Goal: Task Accomplishment & Management: Contribute content

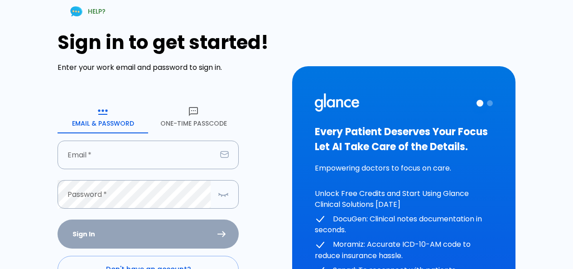
click at [194, 121] on button "One-Time Passcode" at bounding box center [193, 117] width 91 height 33
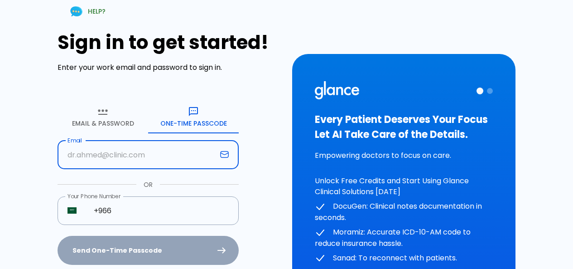
click at [197, 157] on input "text" at bounding box center [137, 154] width 159 height 29
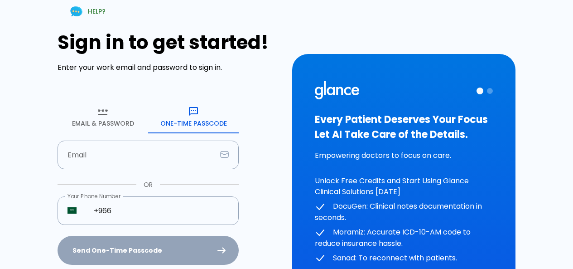
click at [272, 188] on div "Sign in to get started! Enter your work email and password to sign in. Email & …" at bounding box center [169, 165] width 223 height 268
click at [186, 210] on input "+966" at bounding box center [161, 210] width 155 height 29
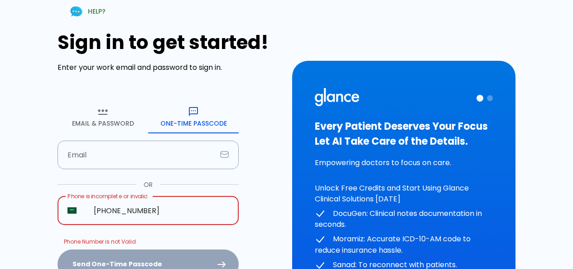
type input "+966 58 000 00"
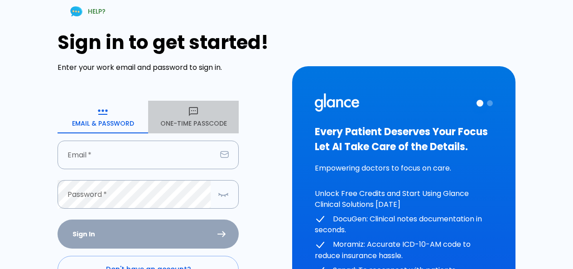
click at [182, 116] on button "One-Time Passcode" at bounding box center [193, 117] width 91 height 33
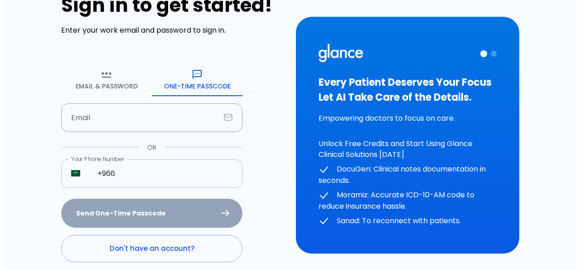
scroll to position [76, 0]
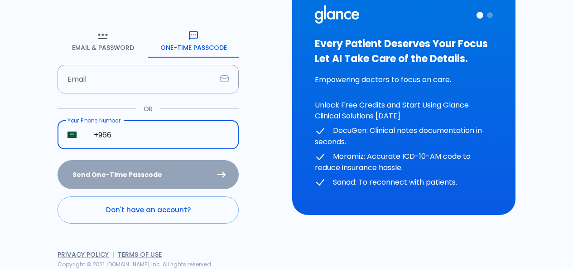
click at [147, 145] on input "+966" at bounding box center [161, 135] width 155 height 29
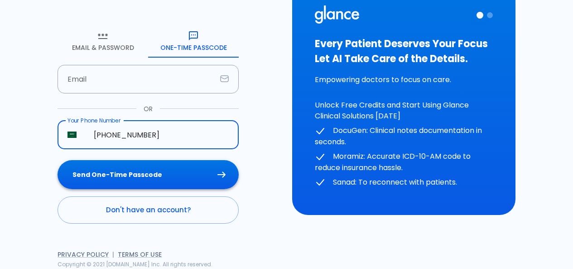
type input "+966 58 088 0326"
click at [169, 175] on button "Send One-Time Passcode" at bounding box center [148, 174] width 181 height 29
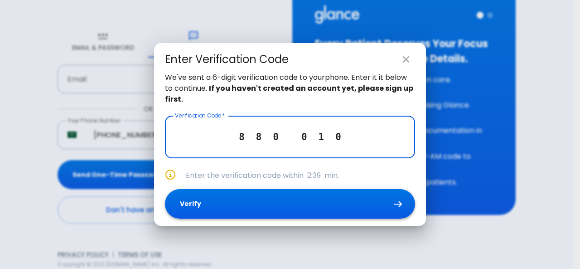
type input "8 8 0 0 1 0"
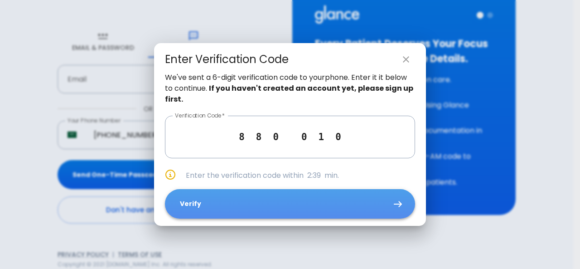
click at [348, 212] on button "Verify" at bounding box center [290, 203] width 250 height 29
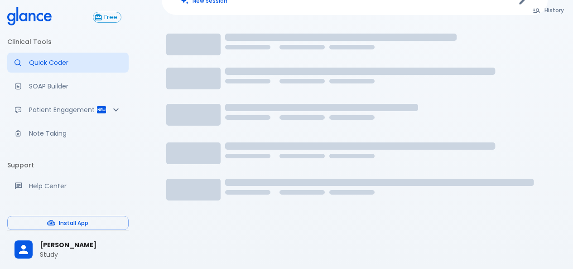
scroll to position [44, 0]
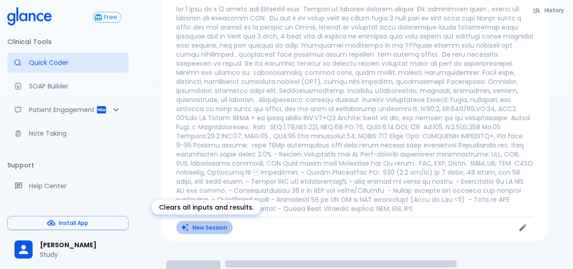
click at [212, 231] on button "New Session" at bounding box center [204, 227] width 57 height 13
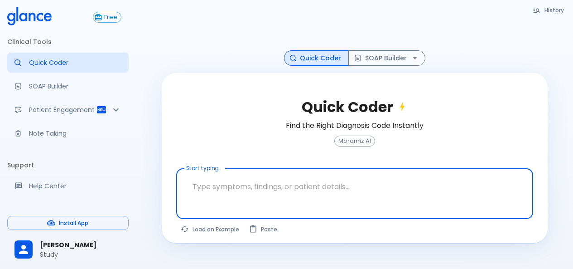
scroll to position [22, 0]
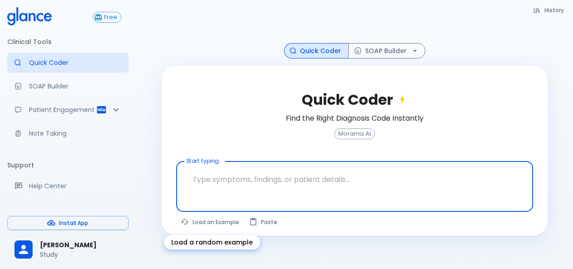
click at [208, 221] on button "Load an Example" at bounding box center [210, 221] width 68 height 13
type textarea "45F with DM2, right foot ulcer, fever, WBC 14K, ESR 80, wound purulent, XR neg …"
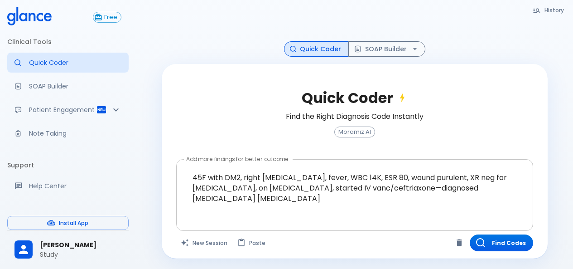
scroll to position [24, 0]
click at [499, 239] on button "Find Codes" at bounding box center [501, 242] width 63 height 17
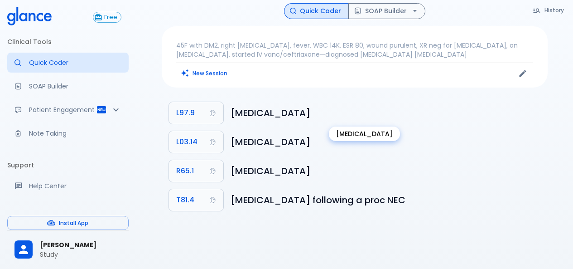
scroll to position [0, 0]
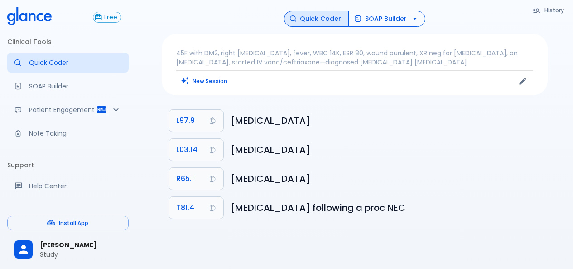
click at [417, 18] on icon "button" at bounding box center [415, 18] width 9 height 9
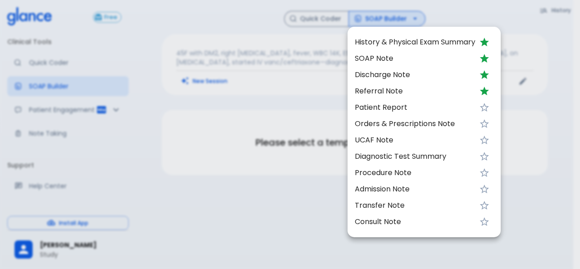
click at [397, 58] on span "SOAP Note" at bounding box center [415, 58] width 121 height 11
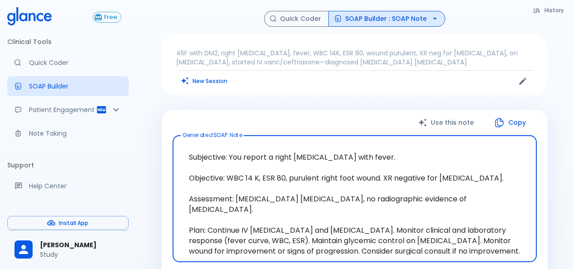
click at [422, 13] on button "SOAP Builder : SOAP Note" at bounding box center [387, 19] width 117 height 16
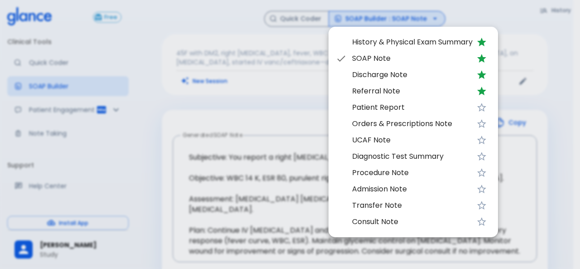
click at [411, 102] on li "Patient Report" at bounding box center [413, 107] width 169 height 16
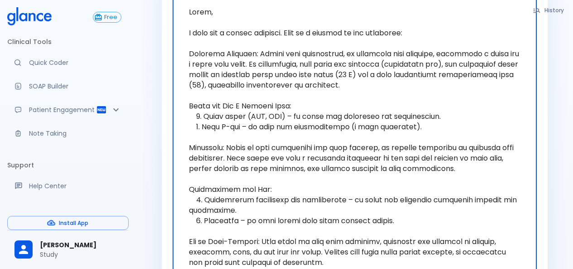
scroll to position [129, 0]
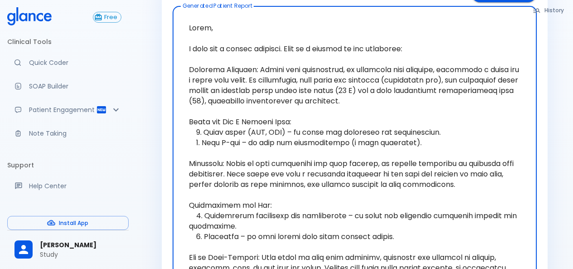
click at [356, 135] on textarea at bounding box center [355, 205] width 352 height 383
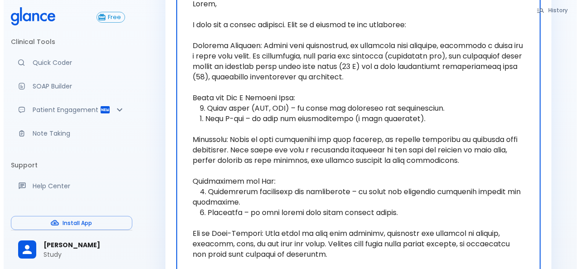
scroll to position [39, 0]
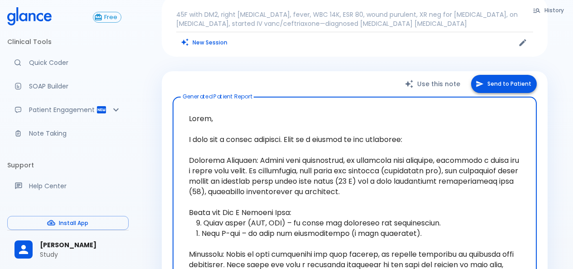
click at [480, 88] on button "Send to Patient" at bounding box center [504, 84] width 66 height 19
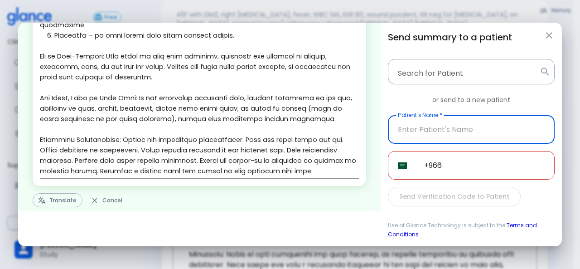
scroll to position [244, 0]
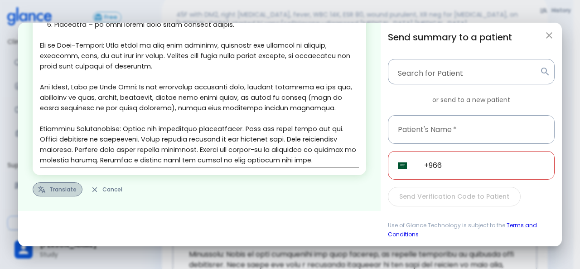
click at [71, 186] on button "Translate" at bounding box center [58, 189] width 50 height 14
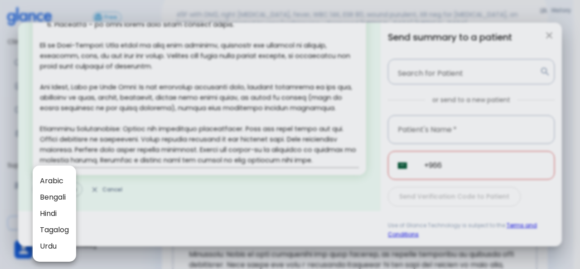
click at [55, 179] on span "Arabic" at bounding box center [54, 180] width 29 height 11
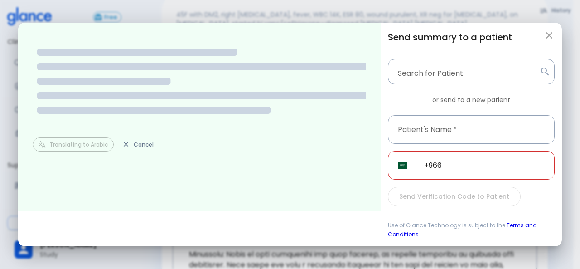
scroll to position [0, 0]
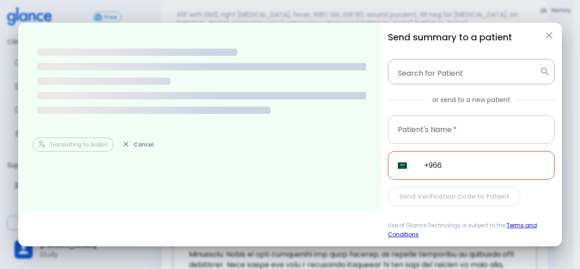
click at [441, 124] on input "text" at bounding box center [471, 129] width 167 height 29
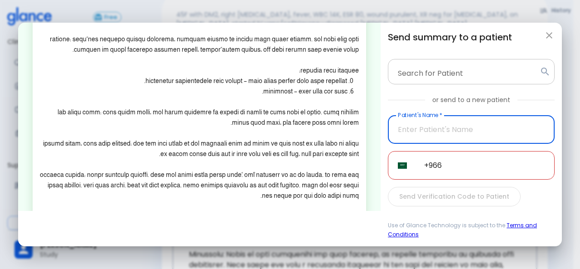
scroll to position [136, 0]
click at [542, 39] on button "button" at bounding box center [549, 35] width 18 height 18
type textarea "Hello, I wish you a speedy recovery. This is a summary of the encounter: Clinic…"
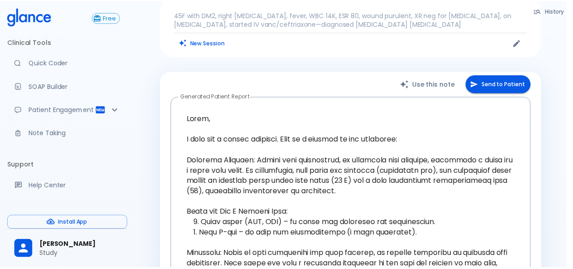
scroll to position [199, 0]
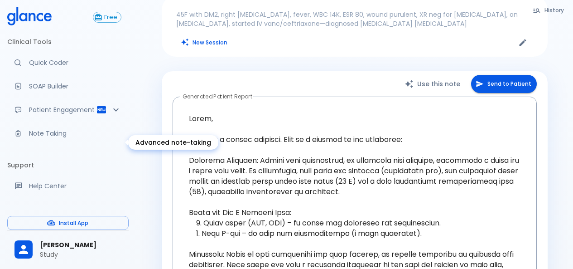
click at [36, 137] on link "Note Taking" at bounding box center [67, 133] width 121 height 20
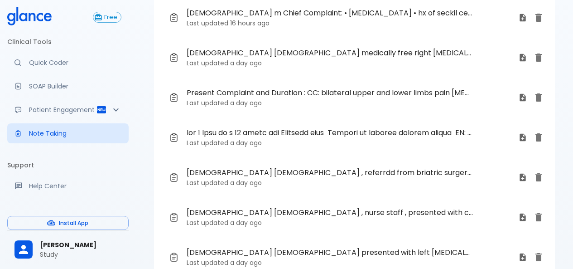
scroll to position [112, 0]
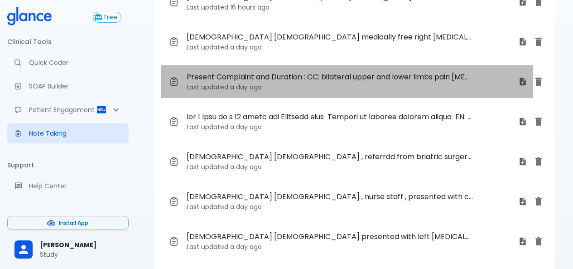
click at [246, 80] on span "Present Complaint and Duration : CC: bilateral upper and lower limbs pain [MEDI…" at bounding box center [330, 77] width 287 height 11
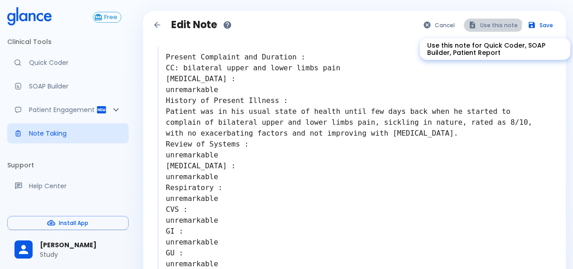
click at [479, 20] on button "Use this note" at bounding box center [493, 25] width 59 height 13
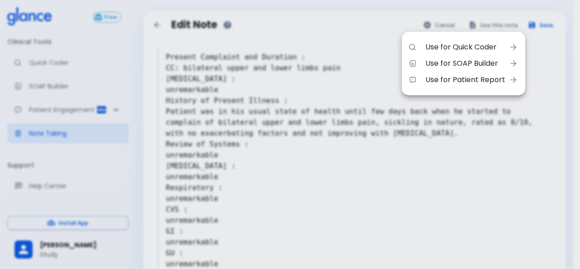
click at [465, 46] on span "Use for Quick Coder" at bounding box center [466, 47] width 80 height 11
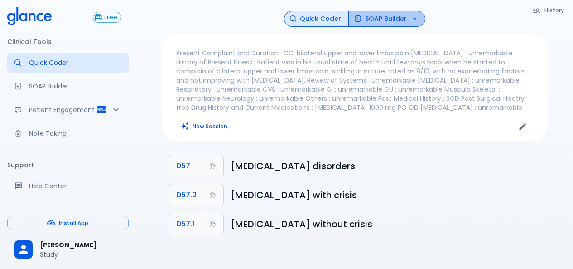
click at [384, 23] on button "SOAP Builder" at bounding box center [386, 19] width 77 height 16
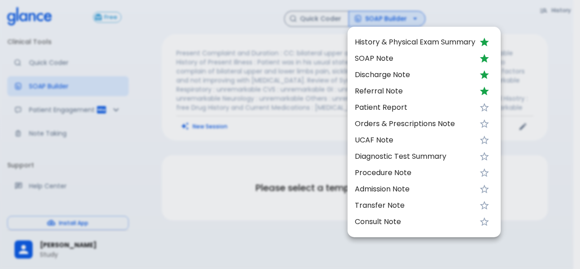
click at [376, 77] on span "Discharge Note" at bounding box center [415, 74] width 121 height 11
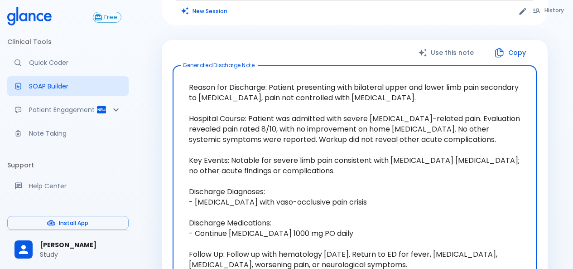
scroll to position [129, 0]
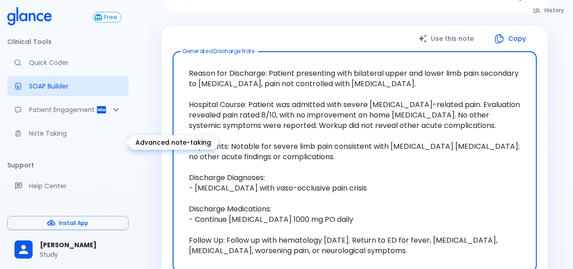
click at [53, 138] on p "Note Taking" at bounding box center [75, 133] width 92 height 9
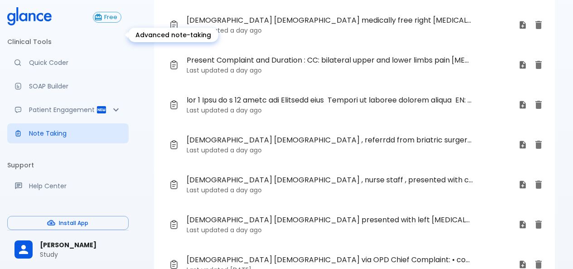
scroll to position [22, 0]
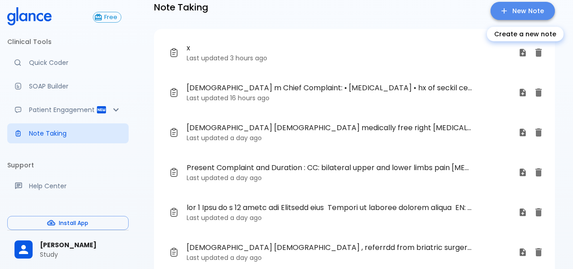
click at [507, 17] on link "New Note" at bounding box center [523, 11] width 64 height 19
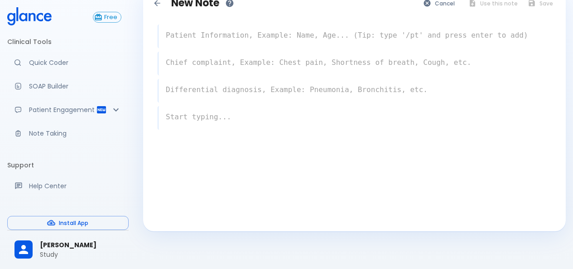
click at [285, 37] on textarea at bounding box center [355, 35] width 393 height 18
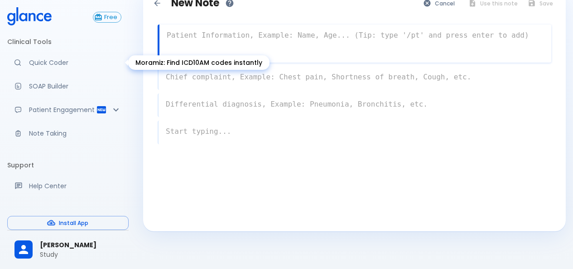
click at [78, 63] on p "Quick Coder" at bounding box center [75, 62] width 92 height 9
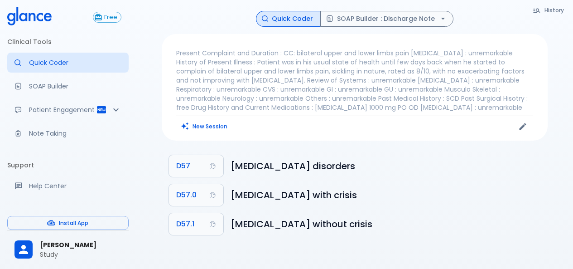
click at [239, 76] on p "Present Complaint and Duration : CC: bilateral upper and lower limbs pain [MEDI…" at bounding box center [354, 79] width 357 height 63
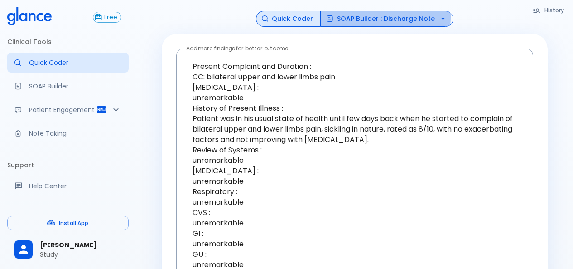
click at [374, 17] on button "SOAP Builder : Discharge Note" at bounding box center [386, 19] width 133 height 16
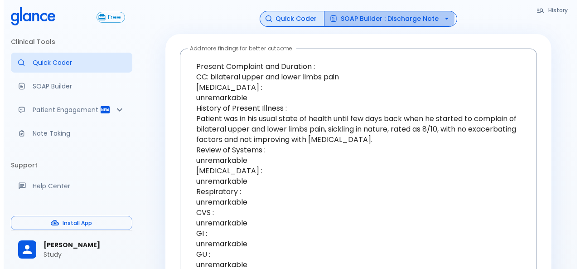
scroll to position [440, 0]
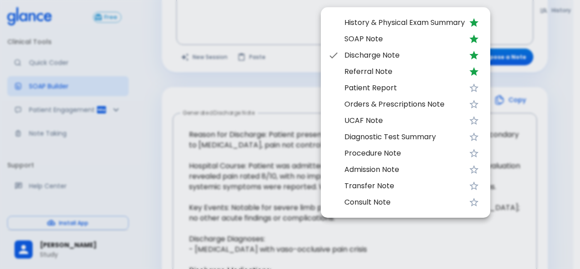
click at [373, 41] on span "SOAP Note" at bounding box center [404, 39] width 121 height 11
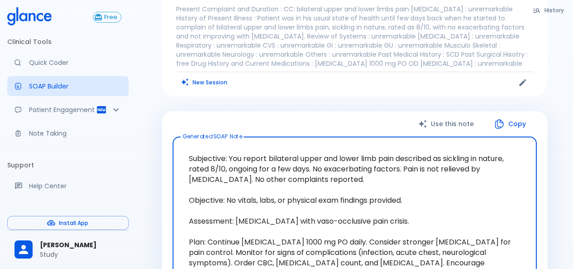
scroll to position [0, 0]
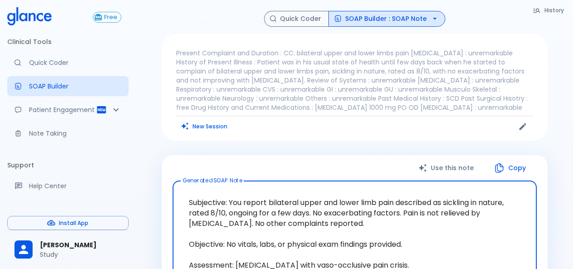
click at [408, 22] on button "SOAP Builder : SOAP Note" at bounding box center [387, 19] width 117 height 16
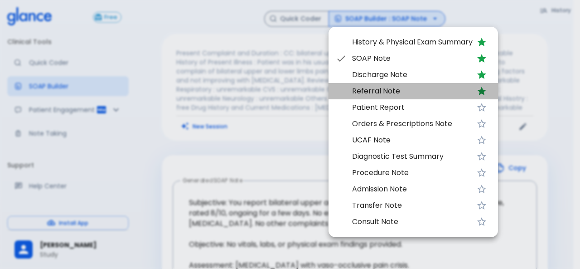
click at [388, 85] on li "Referral Note" at bounding box center [413, 91] width 169 height 16
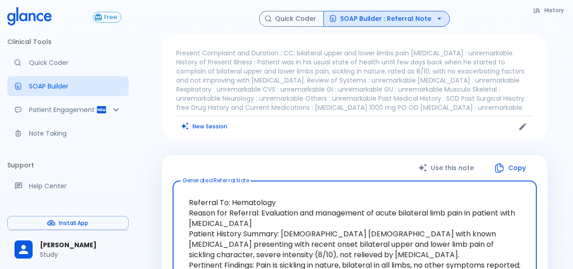
click at [332, 19] on rect "button" at bounding box center [332, 19] width 5 height 6
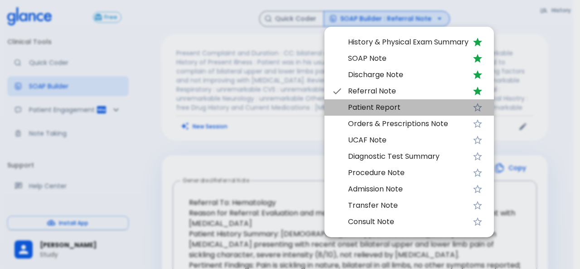
click at [352, 107] on span "Patient Report" at bounding box center [408, 107] width 121 height 11
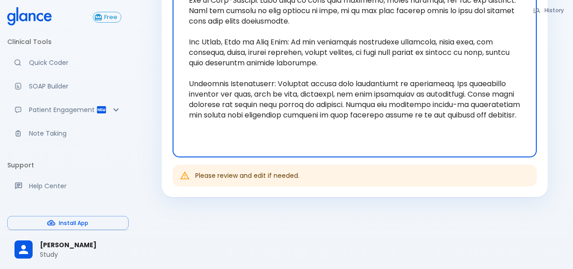
scroll to position [381, 0]
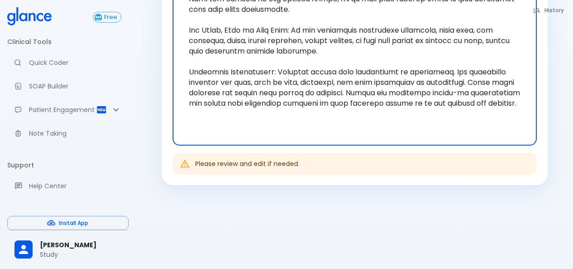
drag, startPoint x: 263, startPoint y: 114, endPoint x: 228, endPoint y: 74, distance: 53.0
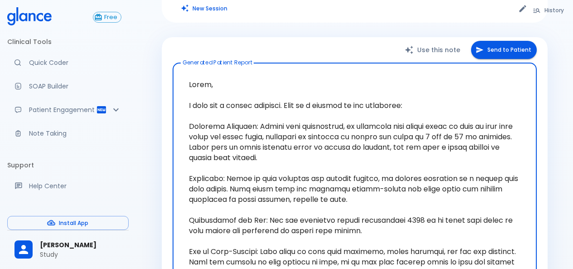
scroll to position [109, 0]
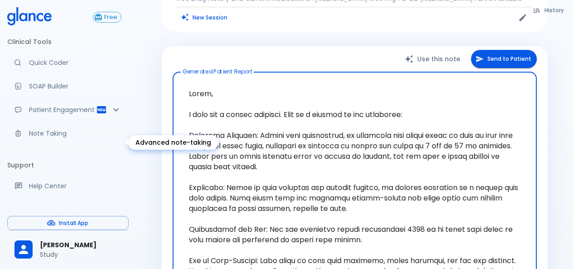
click at [44, 137] on link "Note Taking" at bounding box center [67, 133] width 121 height 20
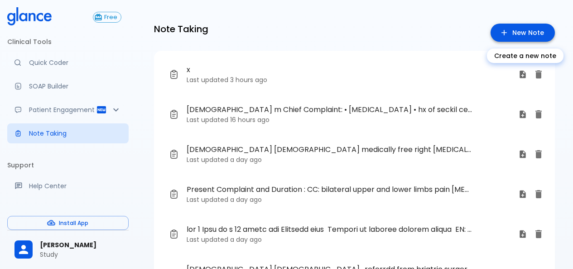
click at [534, 32] on link "New Note" at bounding box center [523, 33] width 64 height 19
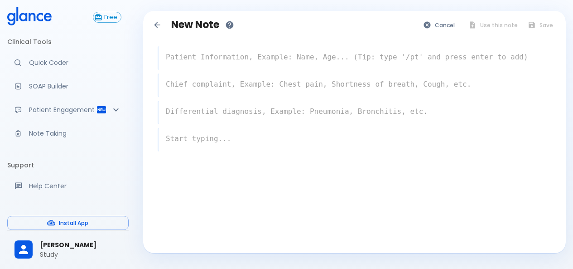
drag, startPoint x: 220, startPoint y: 58, endPoint x: 226, endPoint y: 51, distance: 9.1
click at [223, 56] on textarea at bounding box center [355, 57] width 393 height 18
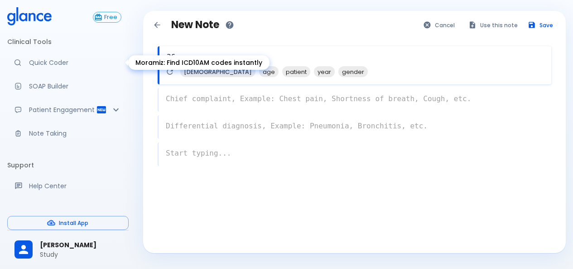
drag, startPoint x: 251, startPoint y: 57, endPoint x: 116, endPoint y: 73, distance: 136.4
click at [116, 73] on div "Free Clinical Tools Quick Coder SOAP Builder Patient Engagement Note Taking Sup…" at bounding box center [286, 145] width 573 height 290
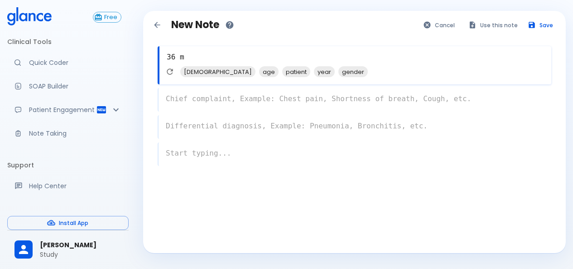
paste textarea "This is a 84 years old Saudi female, non-smoker, medically free"
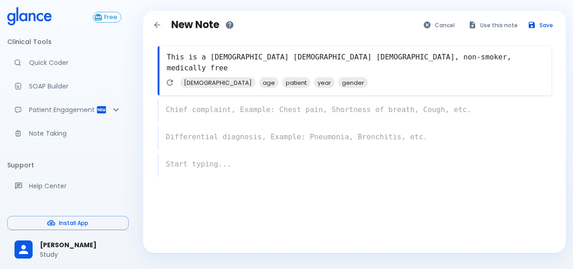
type textarea "This is a 84 years old Saudi female, non-smoker, medically free"
click at [210, 112] on div "x" at bounding box center [355, 111] width 394 height 24
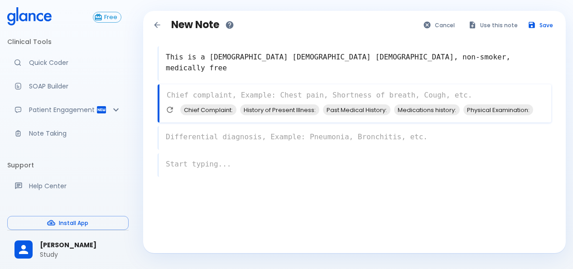
click at [211, 101] on textarea at bounding box center [356, 95] width 392 height 18
paste textarea "Chief Complaint (CC): The patient receives regular home care visits every Monda…"
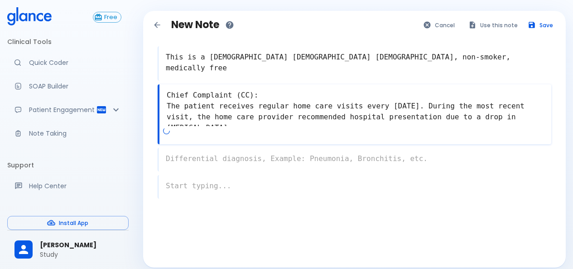
type textarea "Chief Complaint (CC): The patient receives regular home care visits every Monda…"
click at [201, 160] on div "x" at bounding box center [355, 160] width 394 height 24
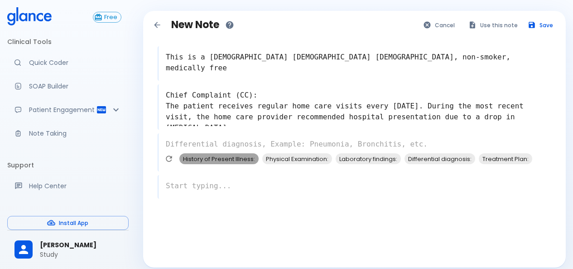
click at [204, 156] on span "History of Present Illness:" at bounding box center [218, 159] width 79 height 10
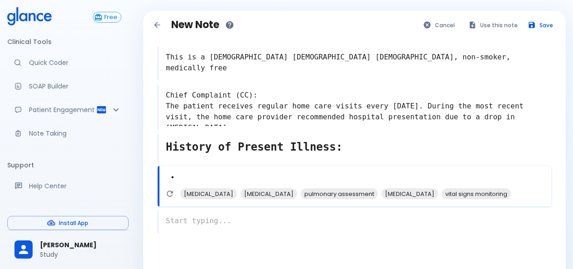
paste textarea "history taking from her daughter. Patient was in her usual state of health unti…"
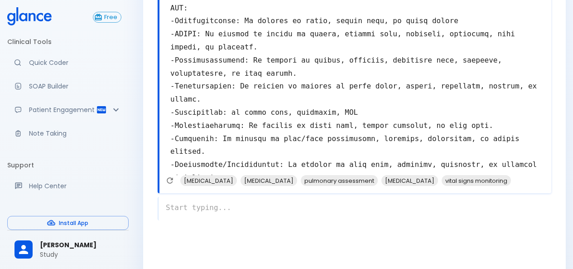
scroll to position [247, 0]
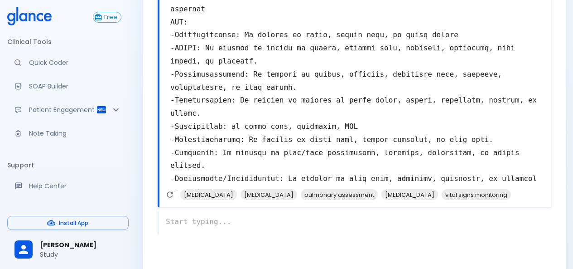
type textarea "• history taking from her daughter. Patient was in her usual state of health un…"
click at [205, 228] on div "x" at bounding box center [355, 223] width 394 height 24
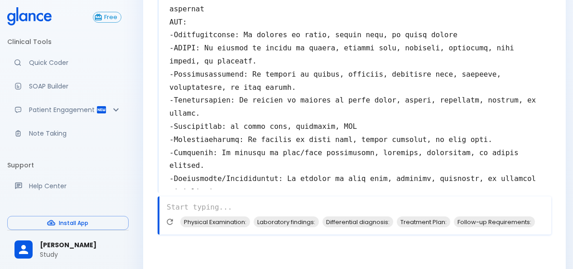
paste textarea "Past medical and surgical history: * -Unremarkable Allergies: - not known to ha…"
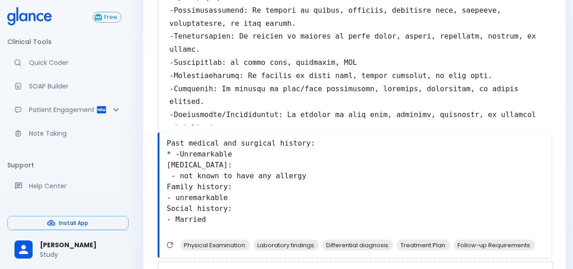
scroll to position [367, 0]
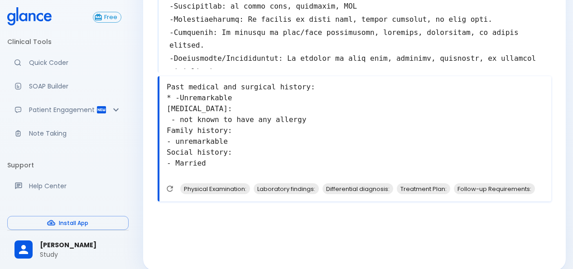
type textarea "Past medical and surgical history: * -Unremarkable Allergies: - not known to ha…"
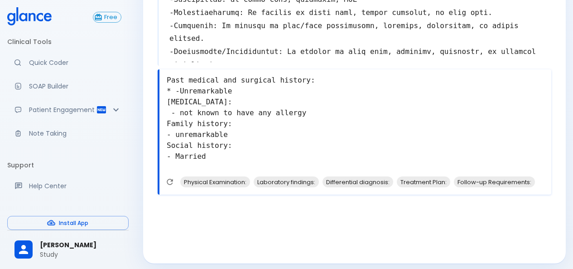
scroll to position [379, 0]
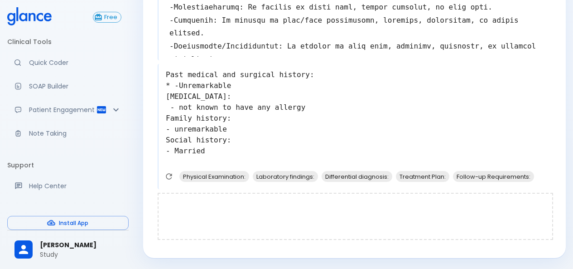
click at [195, 202] on div at bounding box center [356, 216] width 396 height 47
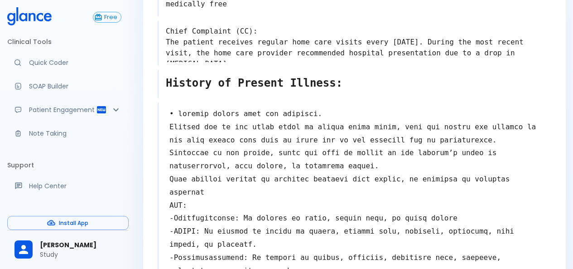
scroll to position [0, 0]
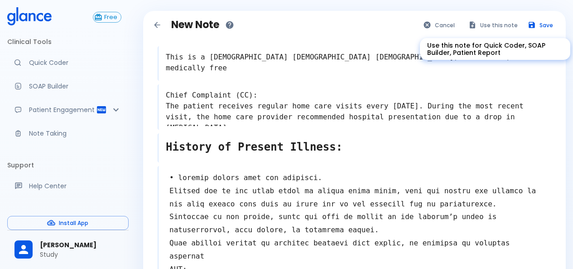
type textarea "General Appearance: Old lady, lying over the bed, looks cachectic, poor oral hy…"
click at [509, 22] on button "Use this note" at bounding box center [493, 25] width 59 height 13
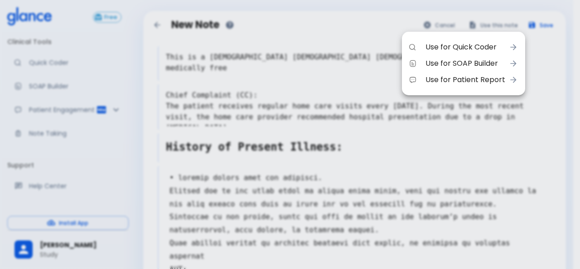
click at [489, 58] on span "Use for SOAP Builder" at bounding box center [466, 63] width 80 height 11
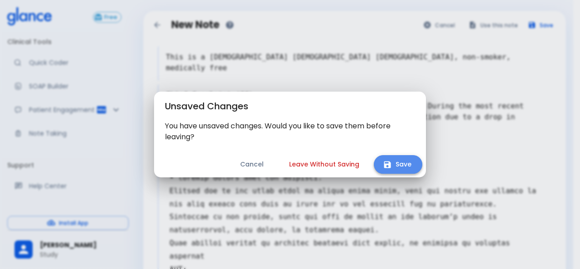
click at [386, 165] on icon "button" at bounding box center [387, 164] width 7 height 7
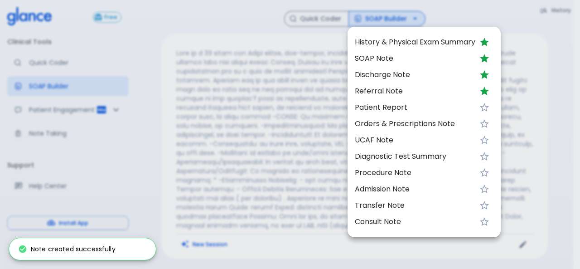
click at [387, 55] on span "SOAP Note" at bounding box center [415, 58] width 121 height 11
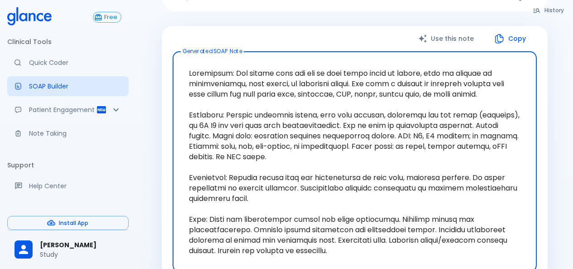
scroll to position [292, 0]
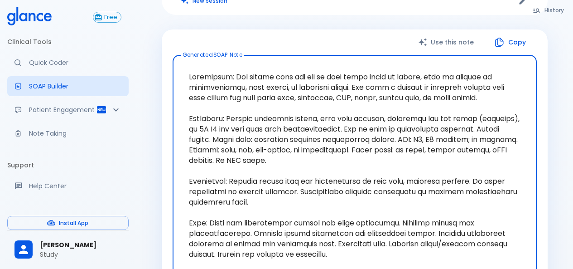
scroll to position [272, 0]
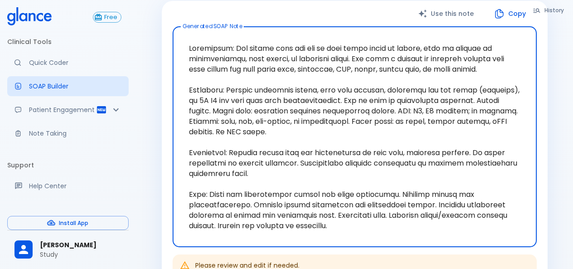
click at [520, 13] on button "Copy" at bounding box center [511, 14] width 52 height 19
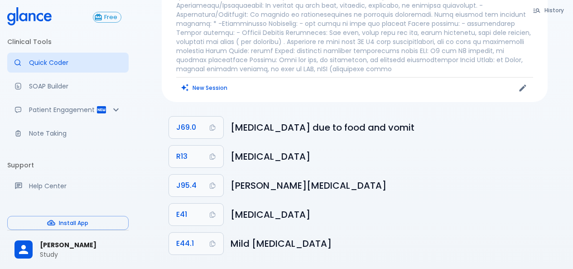
scroll to position [167, 0]
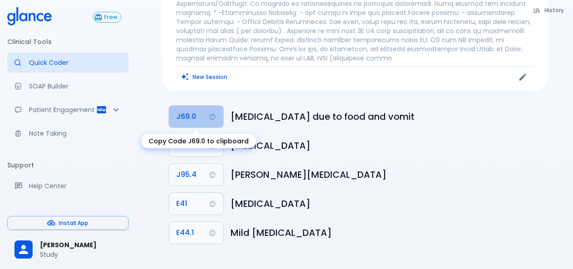
click at [214, 116] on icon "Copy Code J69.0 to clipboard" at bounding box center [212, 116] width 5 height 6
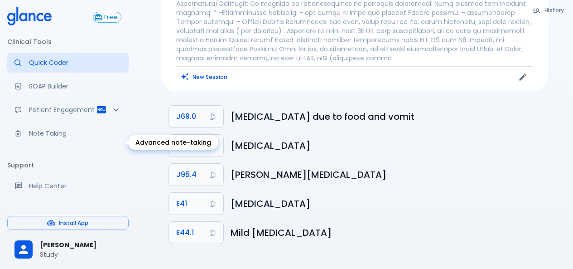
click at [46, 138] on p "Note Taking" at bounding box center [75, 133] width 92 height 9
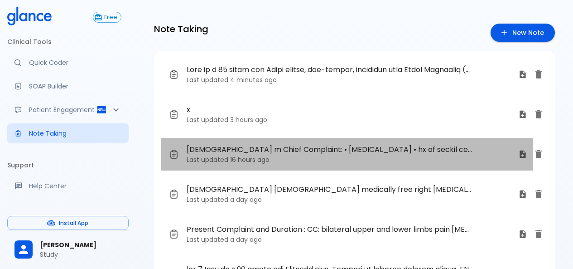
click at [279, 156] on p "Last updated 16 hours ago" at bounding box center [349, 159] width 325 height 9
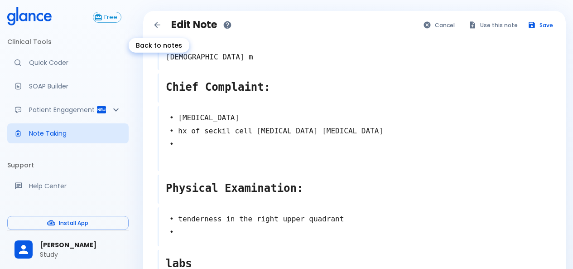
click at [160, 26] on icon "Back to notes" at bounding box center [157, 24] width 9 height 9
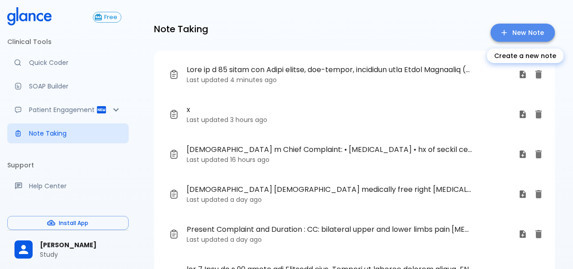
click at [536, 37] on link "New Note" at bounding box center [523, 33] width 64 height 19
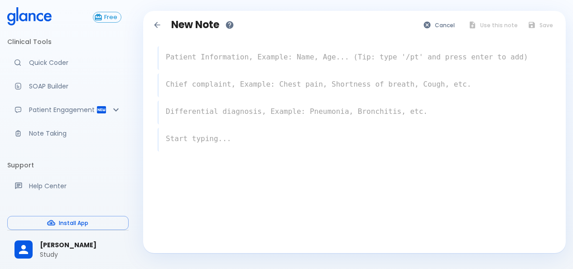
click at [276, 59] on textarea at bounding box center [355, 57] width 393 height 18
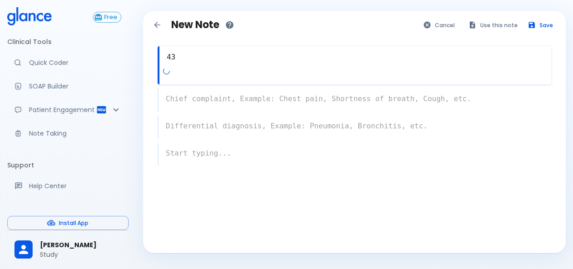
type textarea "4"
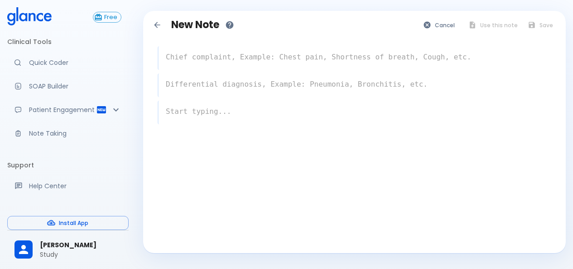
click at [281, 57] on textarea at bounding box center [355, 57] width 393 height 18
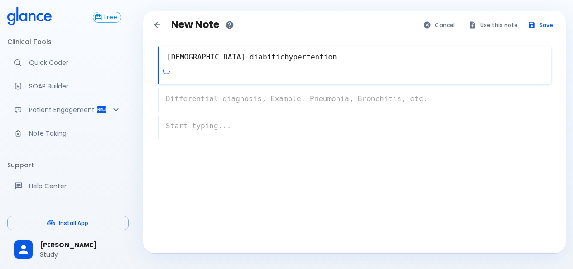
type textarea "40 yo diabitichypertention"
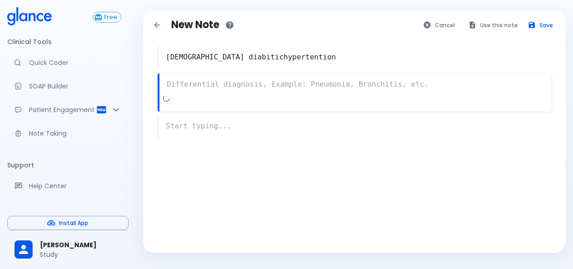
click at [272, 97] on div "x" at bounding box center [355, 92] width 394 height 38
type textarea "histo"
click at [275, 63] on textarea "40 yo diabitichypertention" at bounding box center [355, 57] width 393 height 18
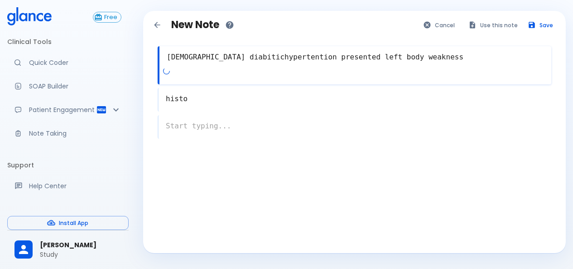
type textarea "40 yo diabitichypertention presented left body weakness"
click at [217, 96] on div "histo x" at bounding box center [355, 100] width 394 height 24
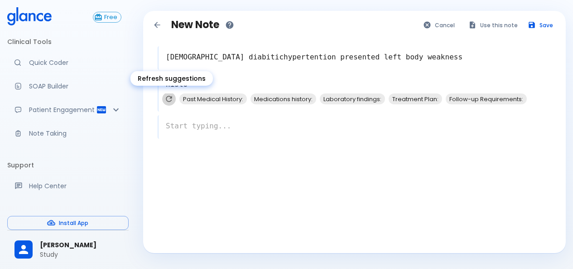
click at [168, 98] on icon "Refresh suggestions" at bounding box center [168, 98] width 9 height 9
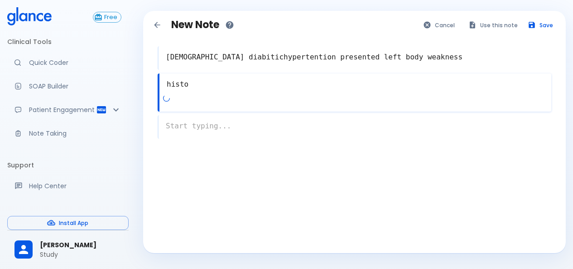
drag, startPoint x: 188, startPoint y: 85, endPoint x: 162, endPoint y: 89, distance: 25.7
click at [164, 89] on textarea "histo" at bounding box center [356, 84] width 392 height 18
click at [162, 89] on textarea "histo" at bounding box center [356, 84] width 392 height 18
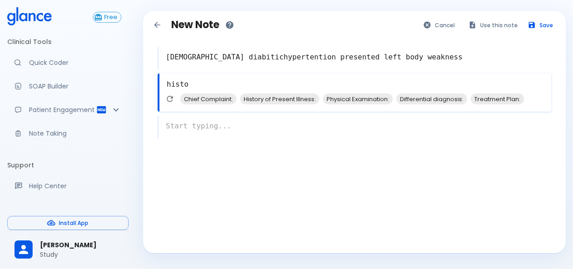
drag, startPoint x: 190, startPoint y: 85, endPoint x: 174, endPoint y: 84, distance: 16.3
click at [174, 84] on textarea "histo" at bounding box center [356, 84] width 392 height 18
click at [211, 100] on span "Chief Complaint:" at bounding box center [208, 99] width 56 height 10
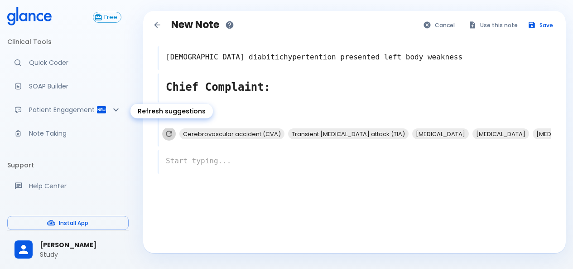
click at [172, 133] on icon "Refresh suggestions" at bounding box center [168, 133] width 9 height 9
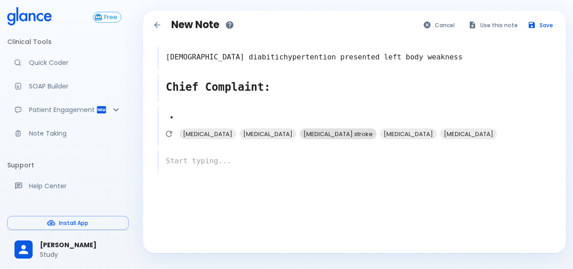
click at [332, 134] on span "Ischemic stroke" at bounding box center [338, 134] width 77 height 10
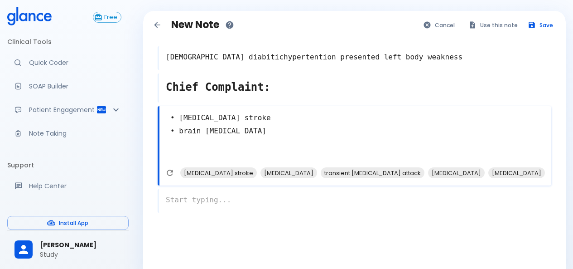
type textarea "• Ischemic stroke • brain vasculitis"
click at [248, 208] on div "x" at bounding box center [355, 201] width 394 height 24
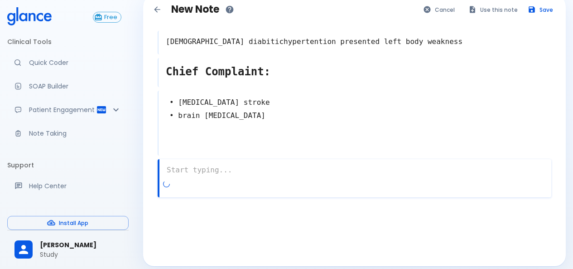
scroll to position [24, 0]
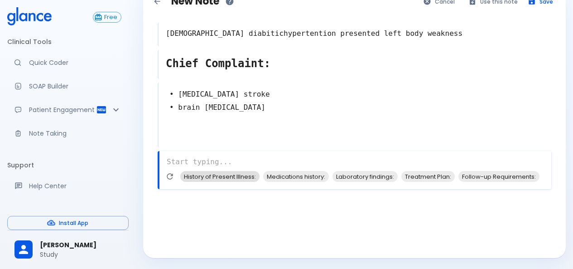
click at [232, 179] on span "History of Present Illness:" at bounding box center [219, 176] width 79 height 10
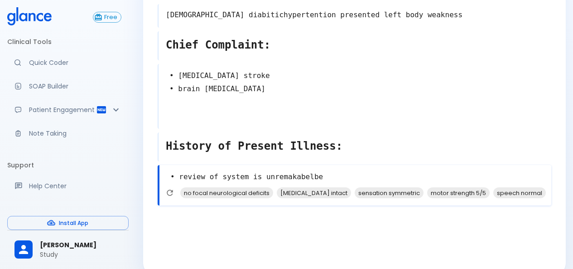
scroll to position [58, 0]
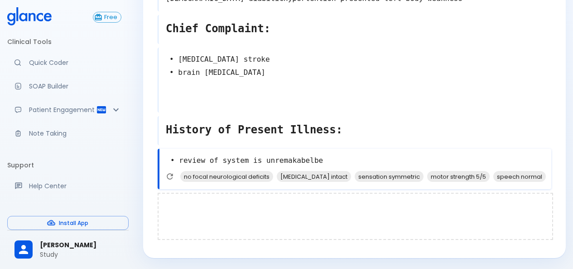
type textarea "• review of system is unremakabelbe"
click at [218, 206] on div at bounding box center [356, 216] width 396 height 47
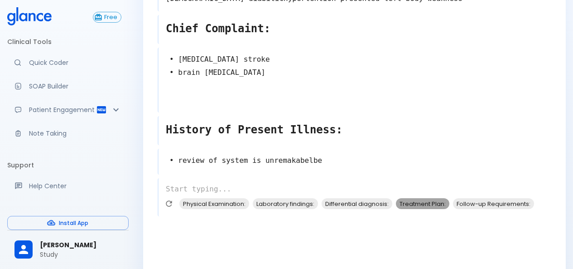
click at [432, 199] on span "Treatment Plan:" at bounding box center [422, 203] width 53 height 10
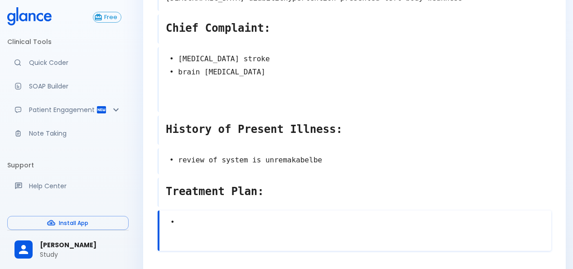
scroll to position [104, 0]
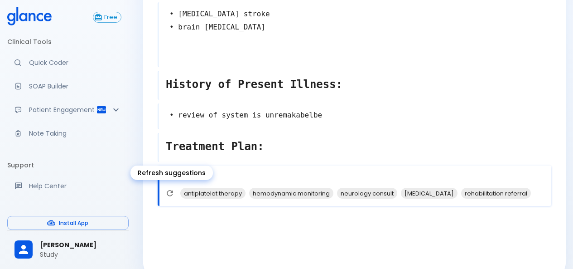
click at [174, 193] on button "Refresh suggestions" at bounding box center [170, 193] width 14 height 14
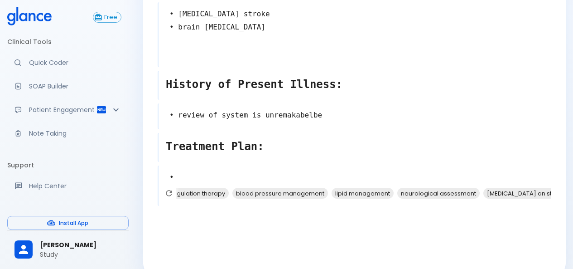
scroll to position [0, 39]
click at [178, 225] on div at bounding box center [356, 232] width 396 height 47
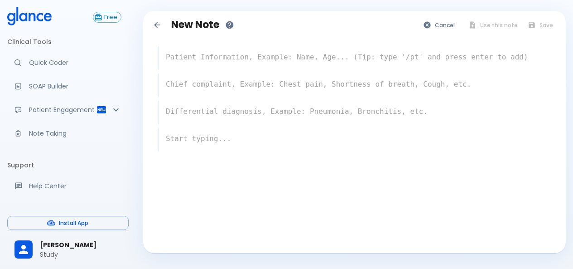
click at [246, 60] on textarea at bounding box center [355, 57] width 393 height 18
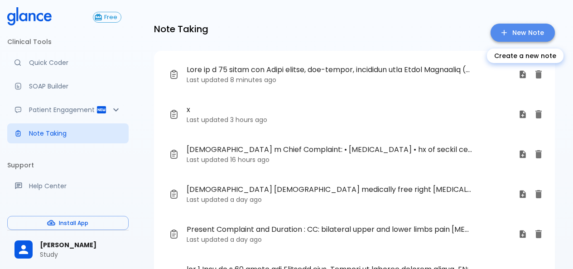
click at [522, 29] on link "New Note" at bounding box center [523, 33] width 64 height 19
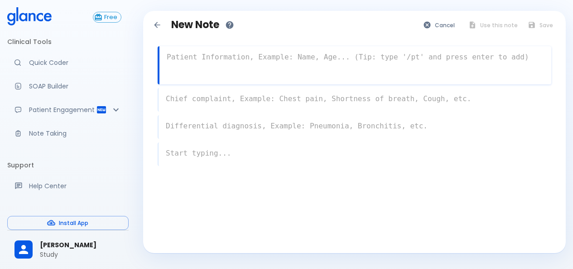
click at [261, 59] on textarea at bounding box center [356, 57] width 392 height 18
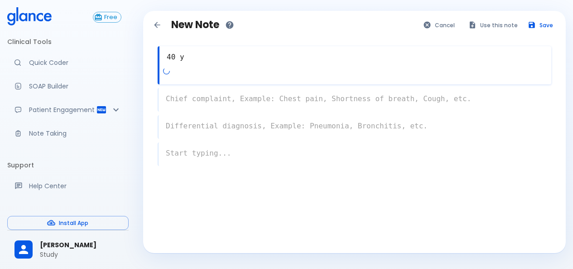
drag, startPoint x: 261, startPoint y: 59, endPoint x: 245, endPoint y: 58, distance: 15.4
click at [245, 58] on textarea "40 y" at bounding box center [356, 57] width 392 height 18
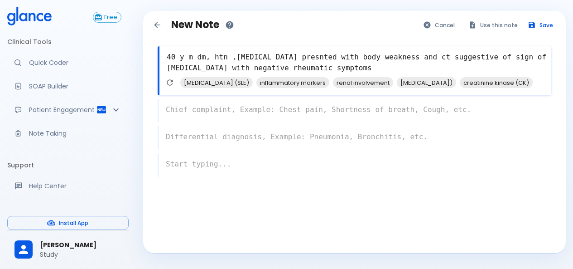
type textarea "40 y m dm, htn ,[MEDICAL_DATA] presnted with body weakness and ct suggestive of…"
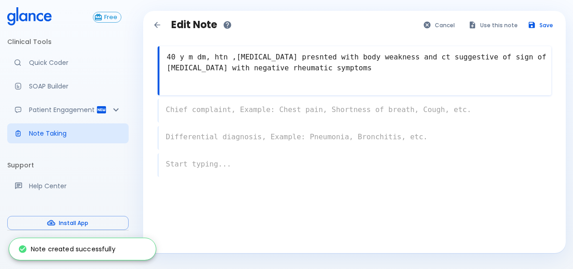
click at [262, 106] on div "x" at bounding box center [355, 111] width 394 height 24
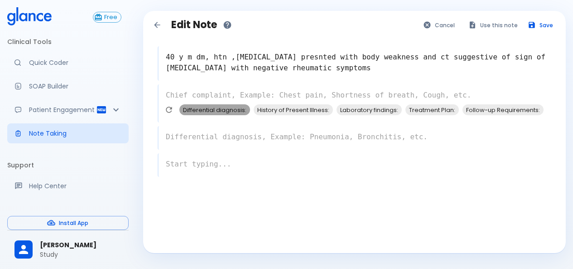
click at [226, 113] on span "Differential diagnosis:" at bounding box center [214, 110] width 71 height 10
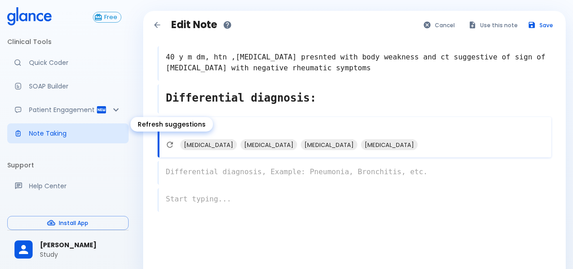
click at [172, 143] on icon "Refresh suggestions" at bounding box center [170, 144] width 6 height 6
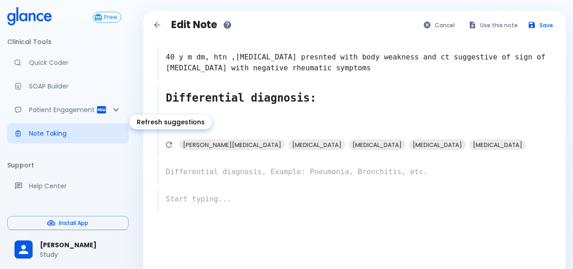
click at [169, 141] on icon "Refresh suggestions" at bounding box center [168, 144] width 9 height 9
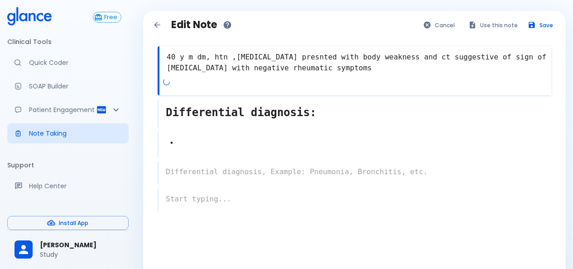
click at [417, 57] on textarea "40 y m dm, htn ,[MEDICAL_DATA] presnted with body weakness and ct suggestive of…" at bounding box center [356, 62] width 392 height 29
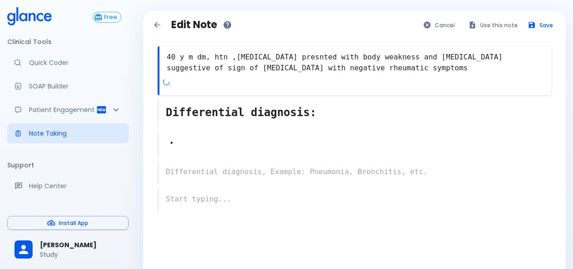
type textarea "40 y m dm, htn ,[MEDICAL_DATA] presnted with body weakness and [MEDICAL_DATA] s…"
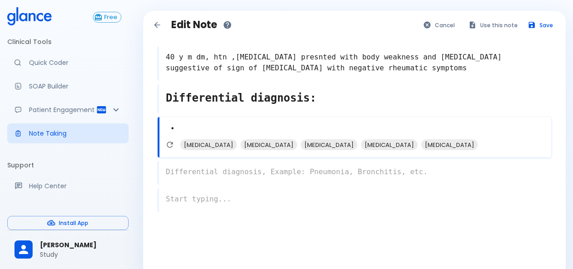
click at [182, 147] on div "• x [MEDICAL_DATA] [MEDICAL_DATA] [MEDICAL_DATA] [MEDICAL_DATA] [MEDICAL_DATA]" at bounding box center [355, 137] width 394 height 40
click at [171, 145] on icon "Refresh suggestions" at bounding box center [169, 144] width 9 height 9
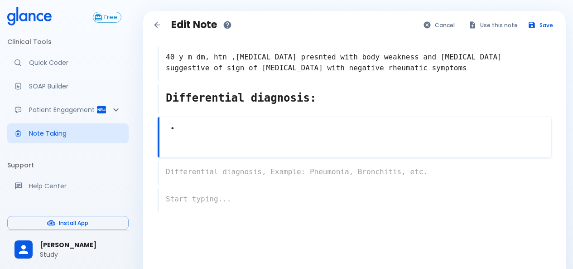
click at [210, 133] on textarea "•" at bounding box center [356, 129] width 392 height 20
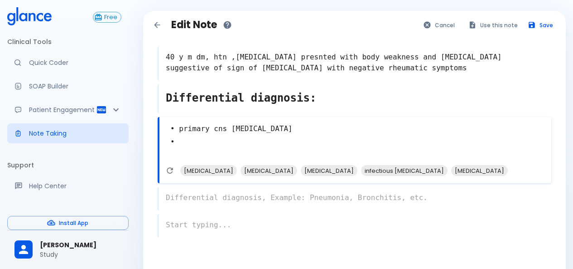
type textarea "• primary cns [MEDICAL_DATA] •"
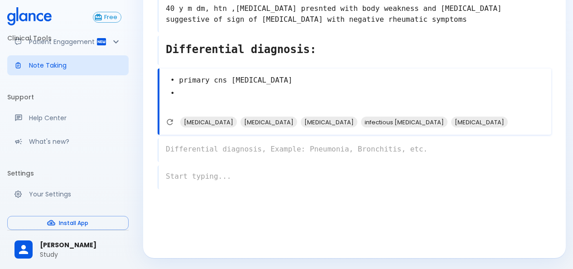
scroll to position [97, 0]
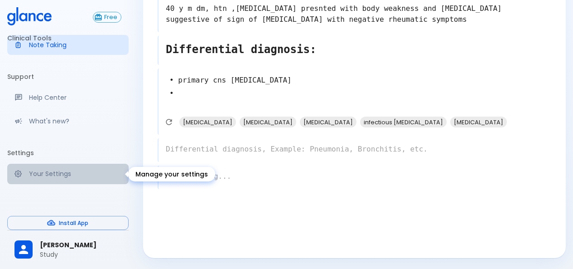
click at [81, 173] on p "Your Settings" at bounding box center [75, 173] width 92 height 9
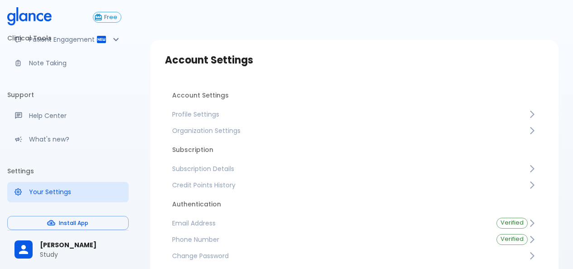
scroll to position [97, 0]
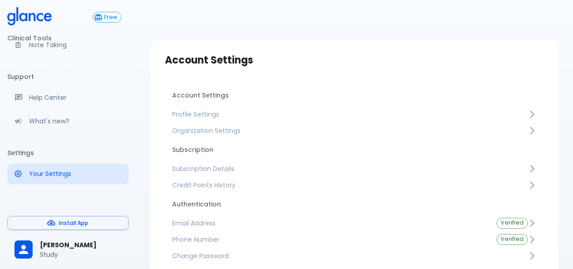
click at [33, 243] on div at bounding box center [27, 249] width 25 height 18
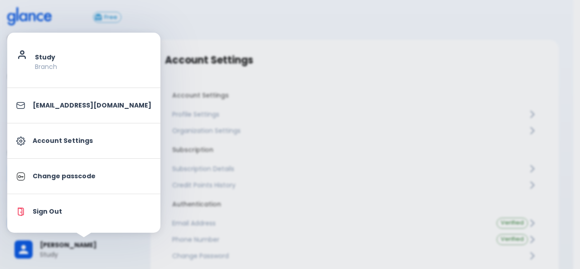
click at [48, 205] on li "Sign Out" at bounding box center [83, 212] width 153 height 28
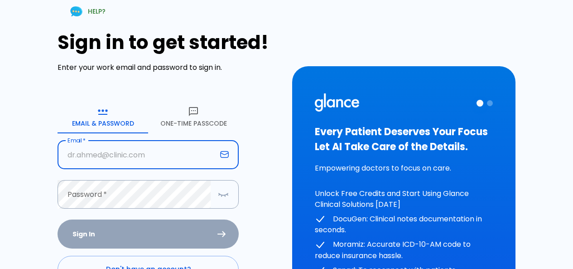
click at [167, 154] on input "text" at bounding box center [137, 154] width 159 height 29
drag, startPoint x: 343, startPoint y: 1, endPoint x: 342, endPoint y: 48, distance: 46.2
click at [342, 48] on div "HELP? Sign in to get started! Enter your work email and password to sign in. Em…" at bounding box center [281, 179] width 562 height 380
